Goal: Information Seeking & Learning: Find specific page/section

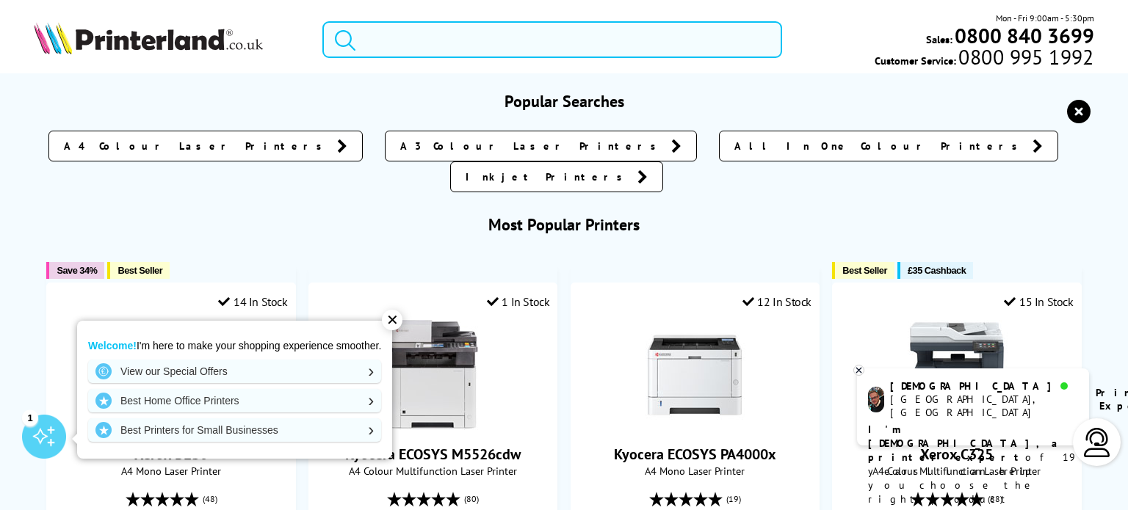
click at [473, 40] on input "search" at bounding box center [552, 39] width 460 height 37
paste input "Xerox"
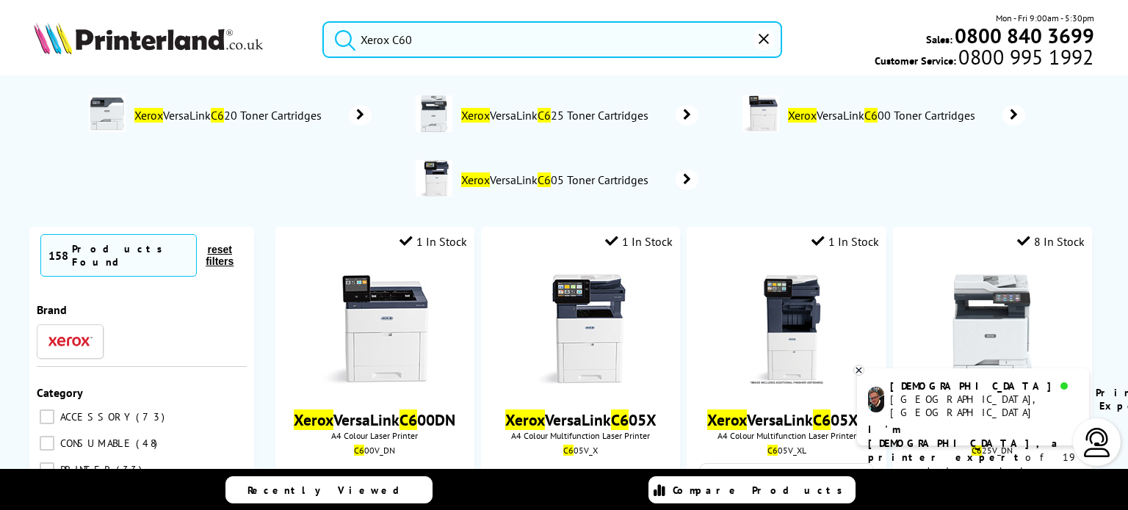
type input "Xerox C60"
click at [323, 21] on button "submit" at bounding box center [341, 37] width 37 height 32
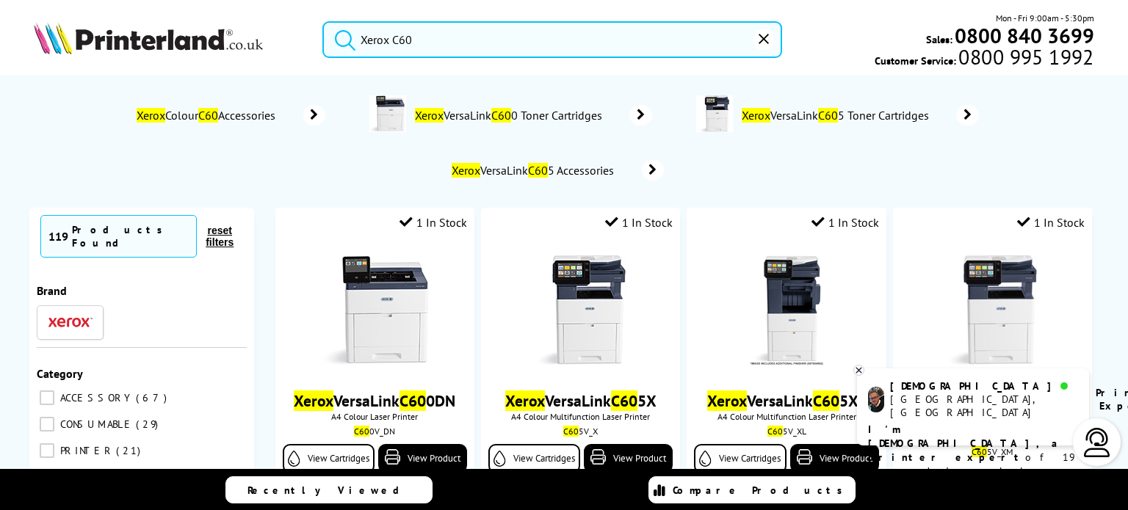
click at [217, 121] on span "Xerox Colour C60 Accessories" at bounding box center [208, 115] width 147 height 15
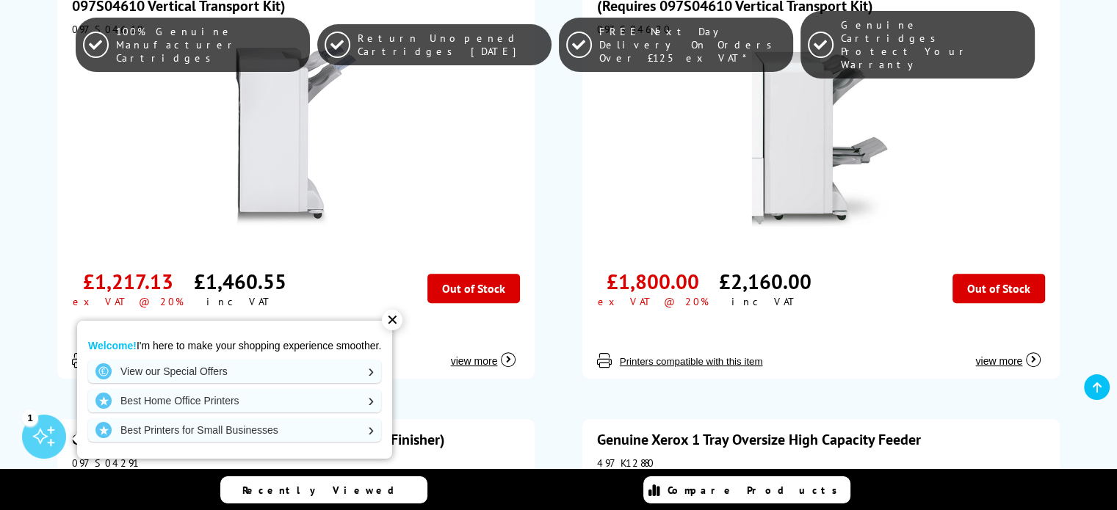
scroll to position [452, 0]
click at [400, 328] on div "✕" at bounding box center [392, 320] width 21 height 21
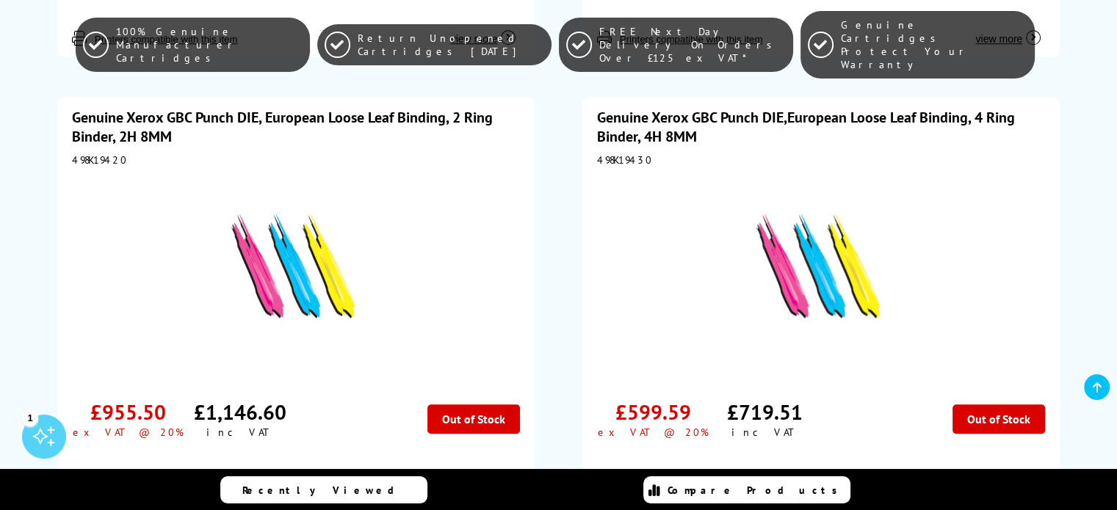
scroll to position [7065, 0]
